Goal: Transaction & Acquisition: Purchase product/service

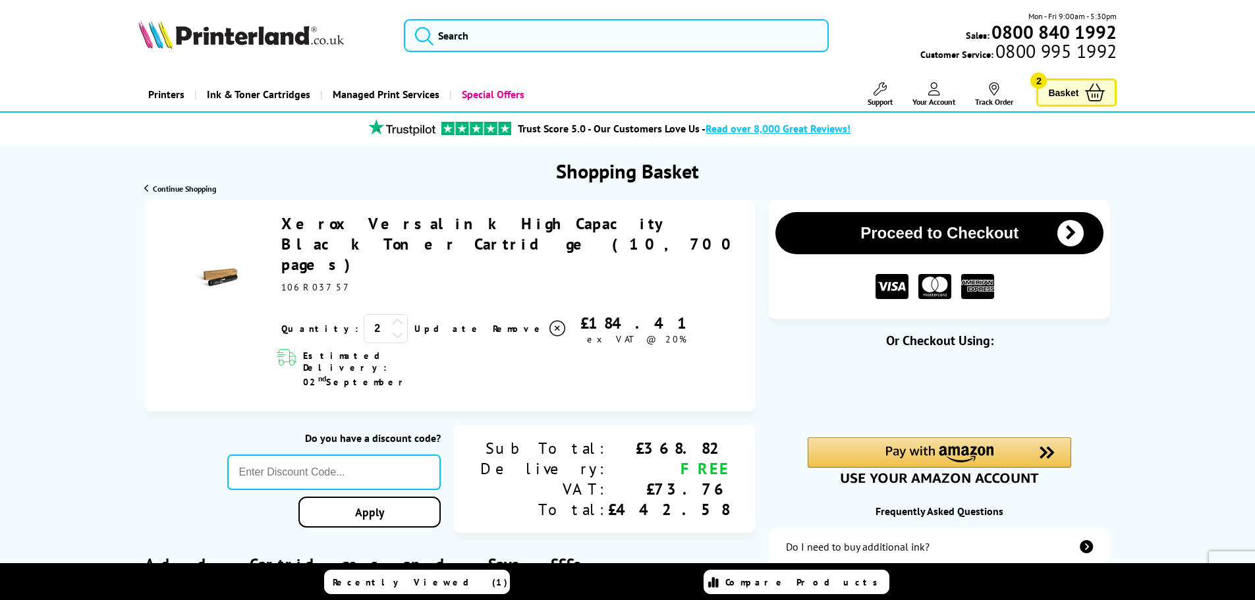
click at [392, 329] on icon at bounding box center [398, 335] width 12 height 12
click at [414, 323] on link "Update" at bounding box center [448, 329] width 68 height 12
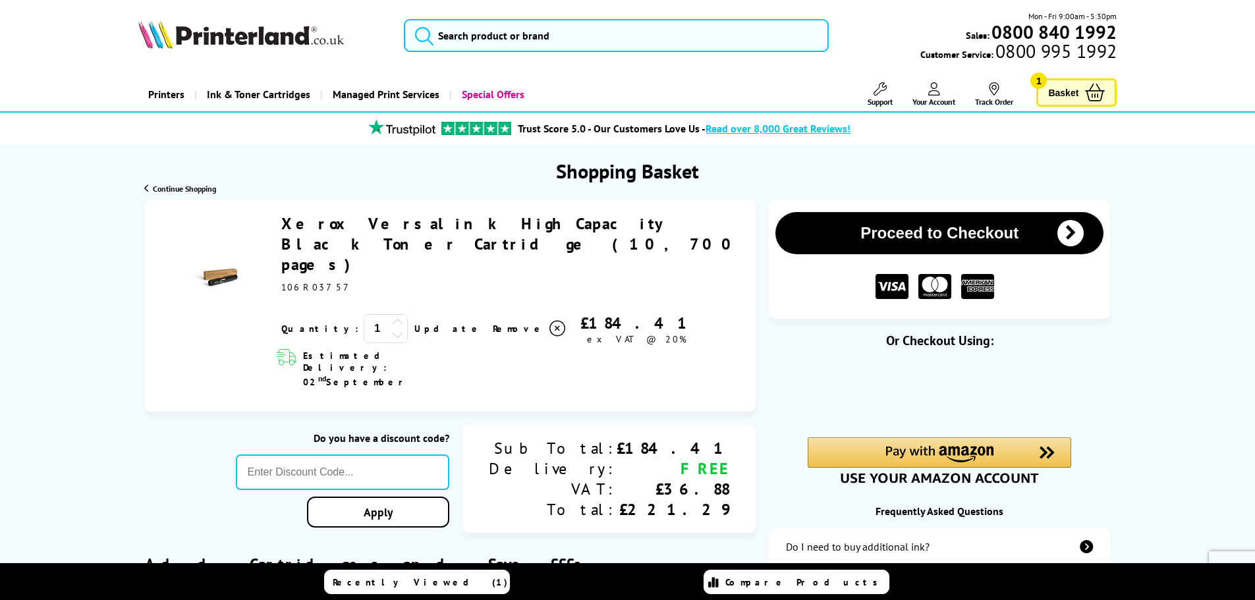
click at [437, 225] on link "Xerox Versalink High Capacity Black Toner Cartridge (10,700 pages)" at bounding box center [510, 244] width 459 height 61
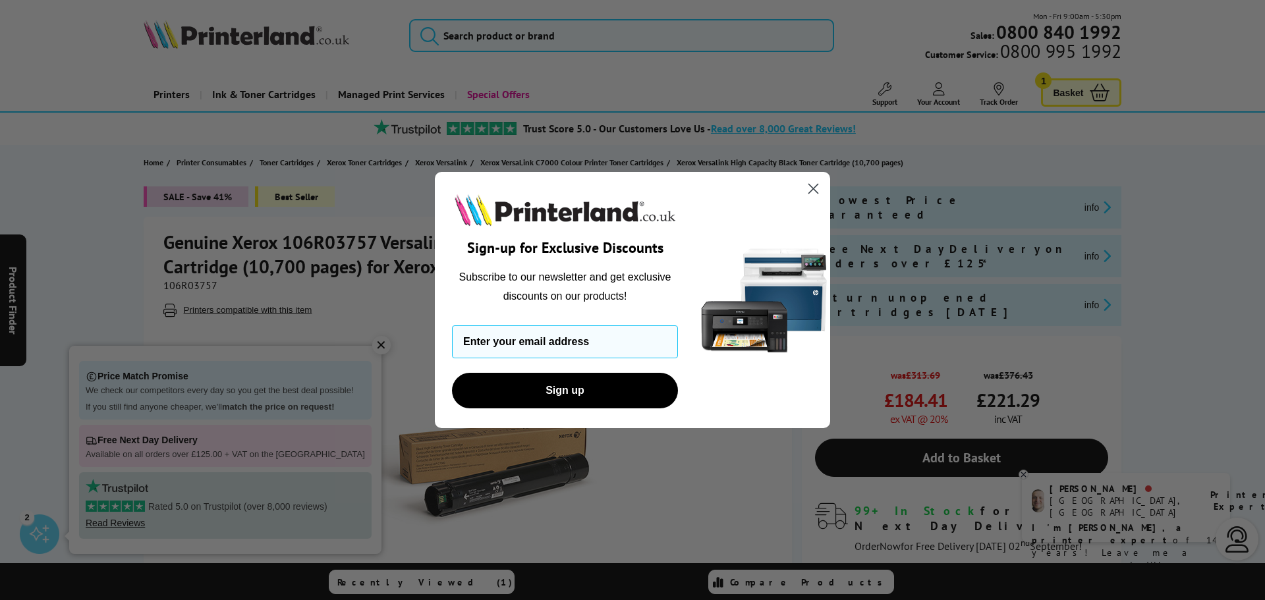
click at [816, 190] on circle "Close dialog" at bounding box center [814, 189] width 22 height 22
